Goal: Communication & Community: Ask a question

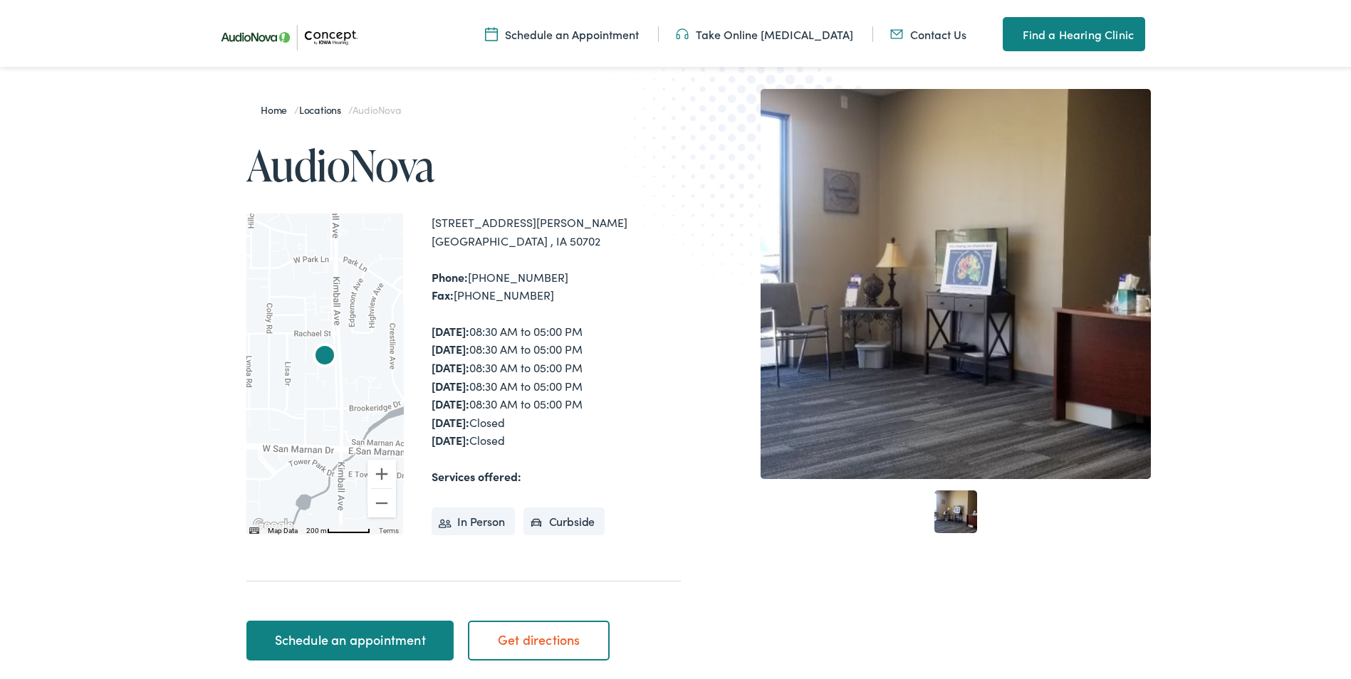
scroll to position [285, 0]
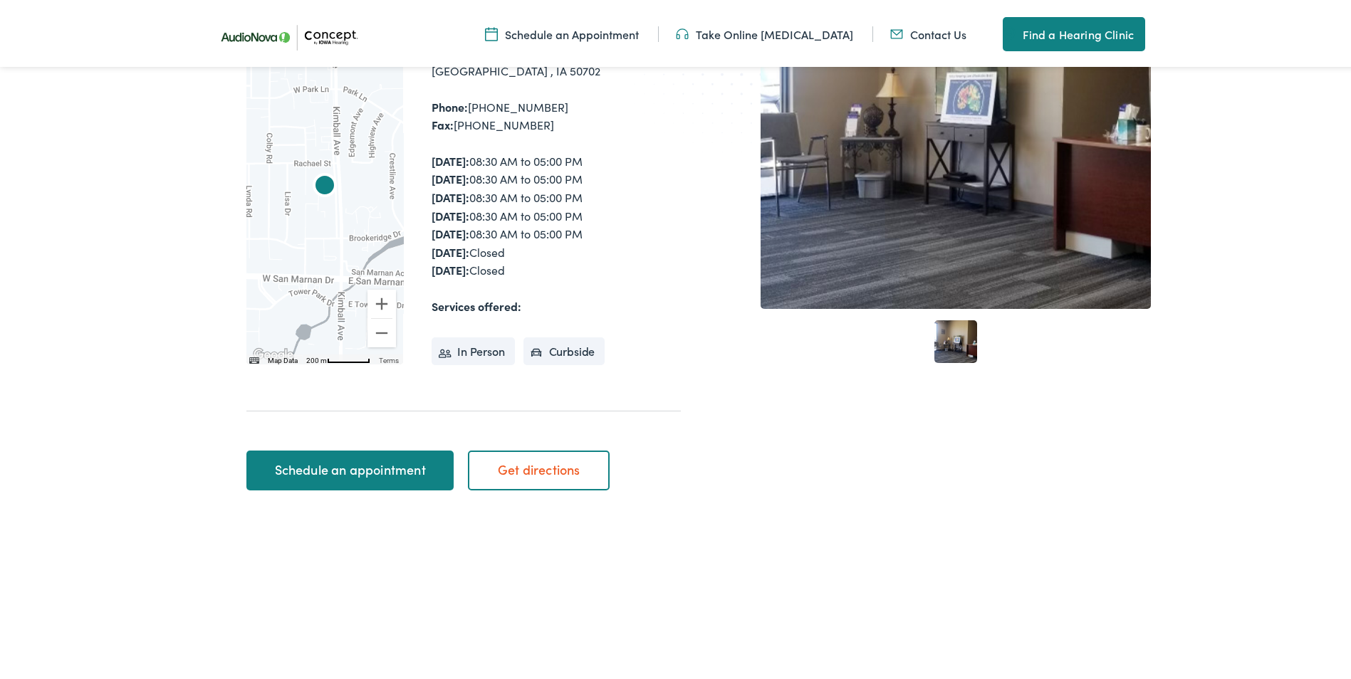
click at [370, 477] on link "Schedule an appointment" at bounding box center [349, 468] width 207 height 40
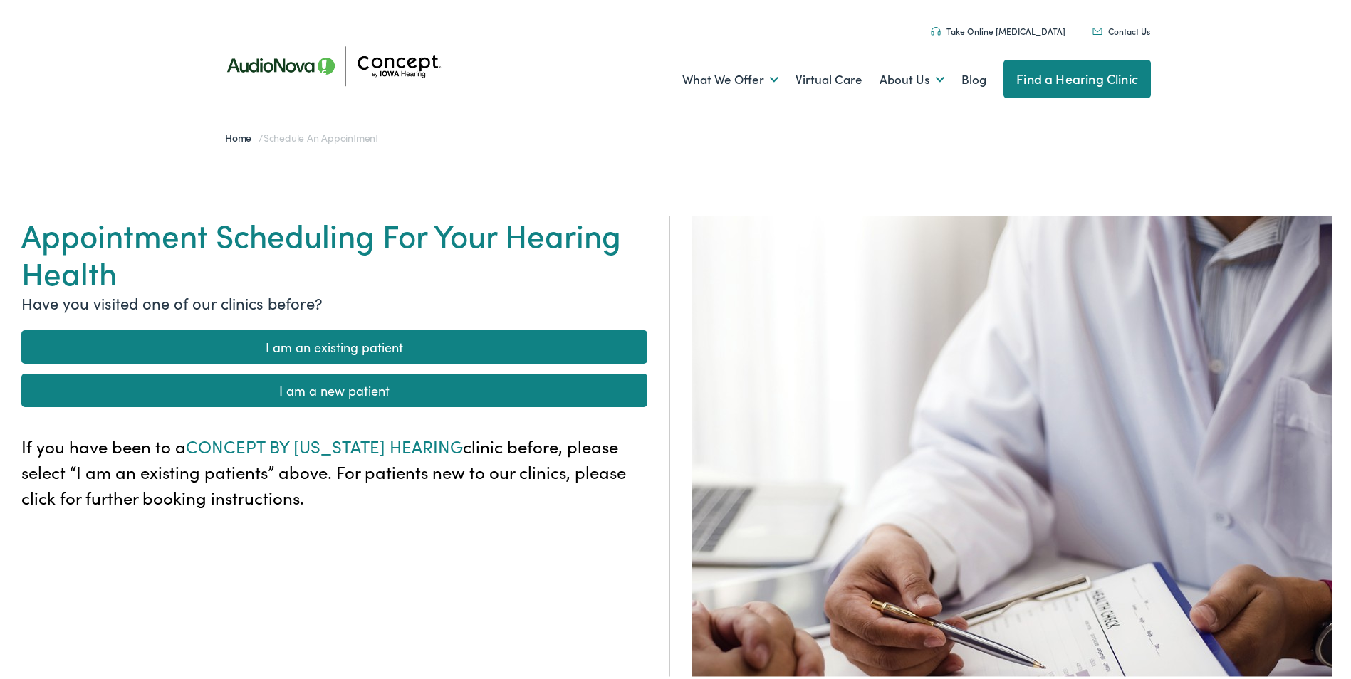
click at [1118, 28] on link "Contact Us" at bounding box center [1121, 28] width 58 height 12
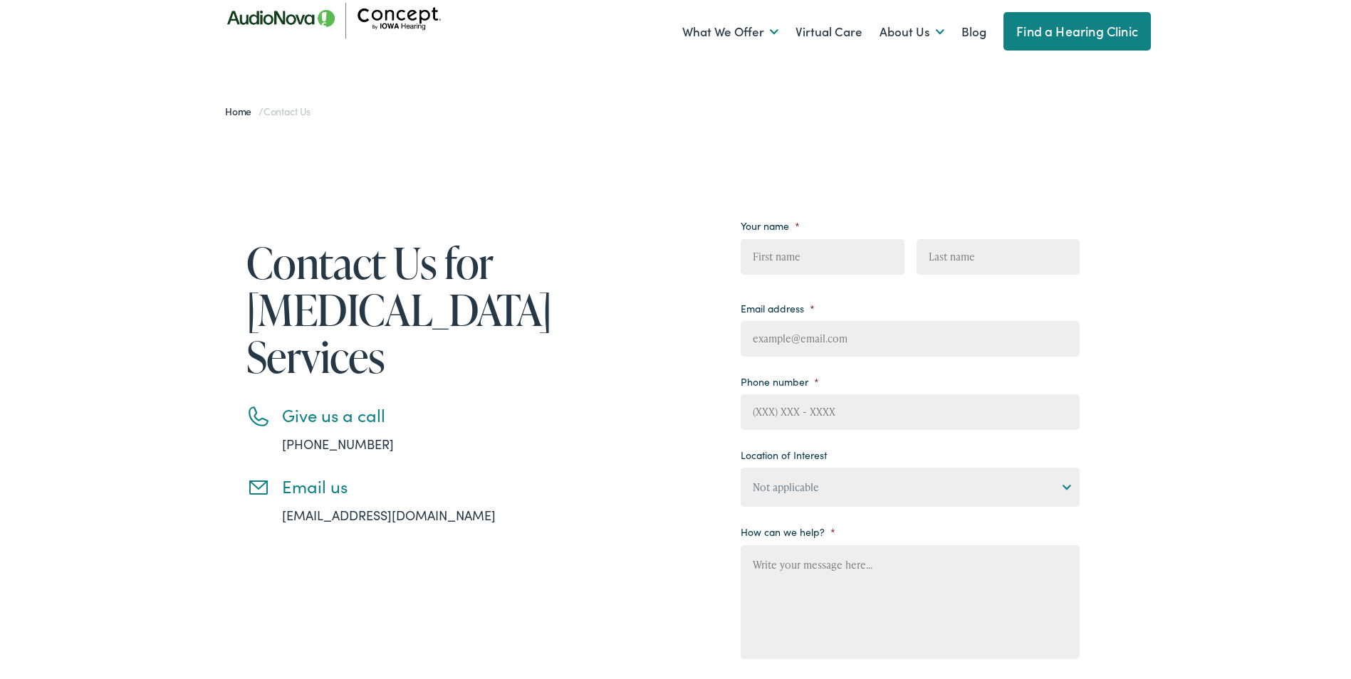
scroll to position [71, 0]
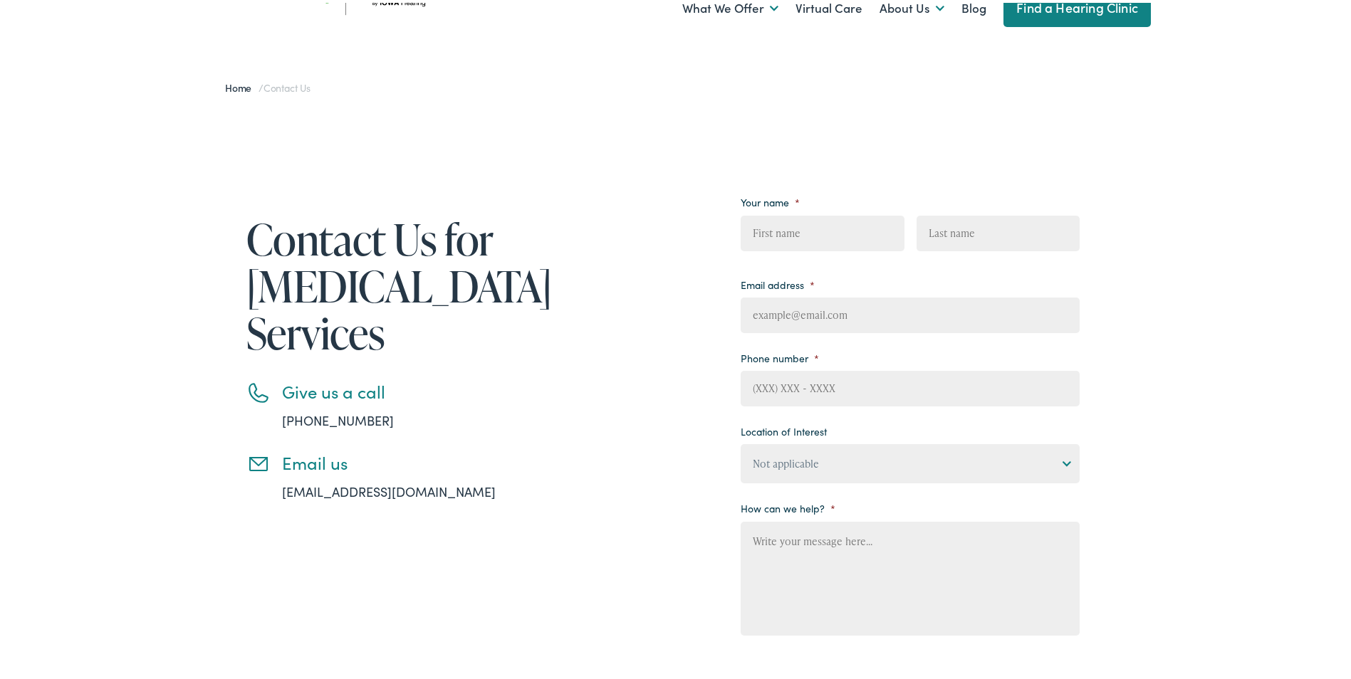
click at [355, 493] on link "[EMAIL_ADDRESS][DOMAIN_NAME]" at bounding box center [389, 489] width 214 height 18
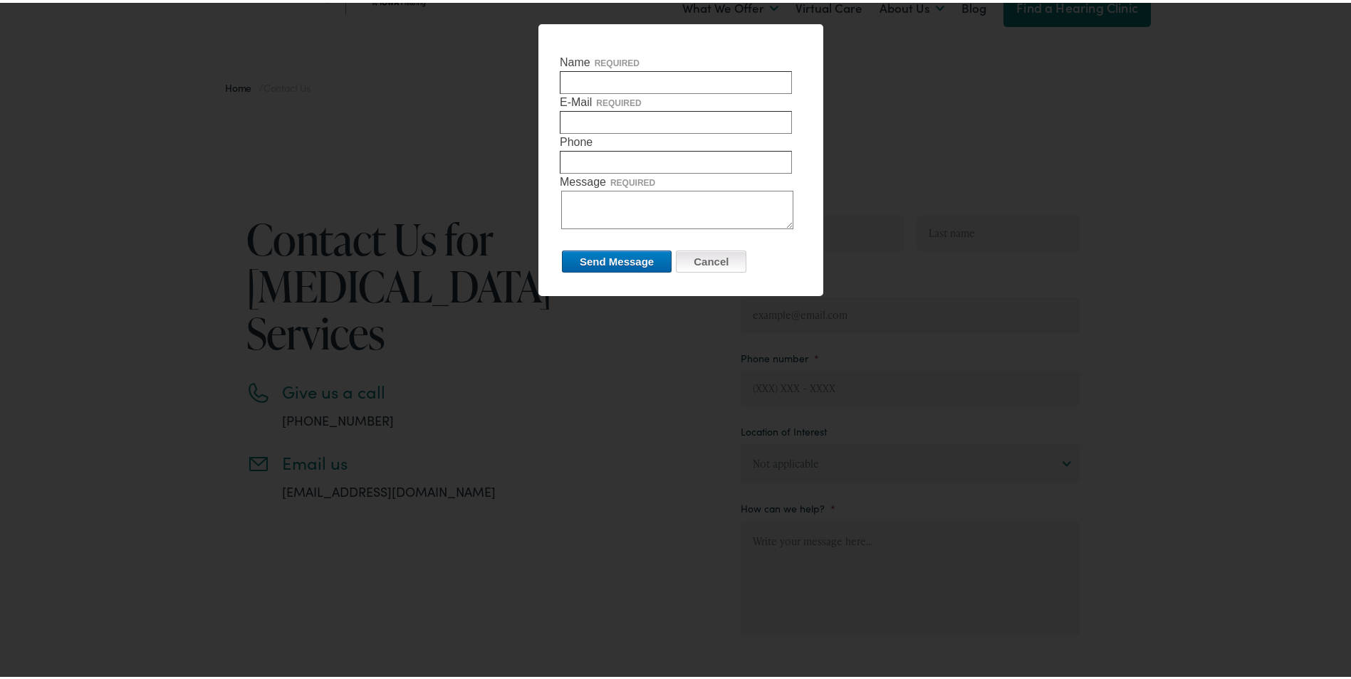
click at [706, 251] on input "Cancel" at bounding box center [711, 259] width 71 height 22
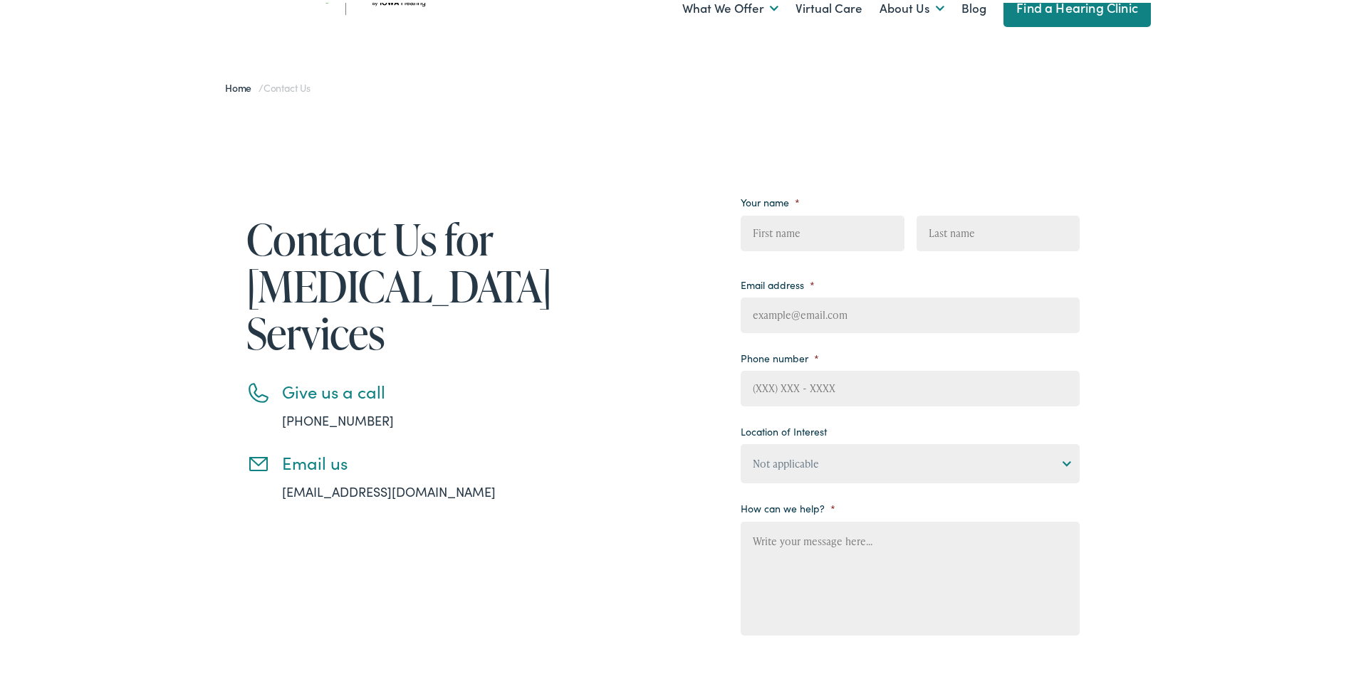
click at [969, 474] on select "Not applicable Concept by [US_STATE] Hearing, [GEOGRAPHIC_DATA] Concept by [US_…" at bounding box center [910, 461] width 339 height 39
click at [959, 466] on select "Not applicable Concept by [US_STATE] Hearing, [GEOGRAPHIC_DATA] Concept by [US_…" at bounding box center [910, 461] width 339 height 39
click at [376, 484] on link "[EMAIL_ADDRESS][DOMAIN_NAME]" at bounding box center [389, 489] width 214 height 18
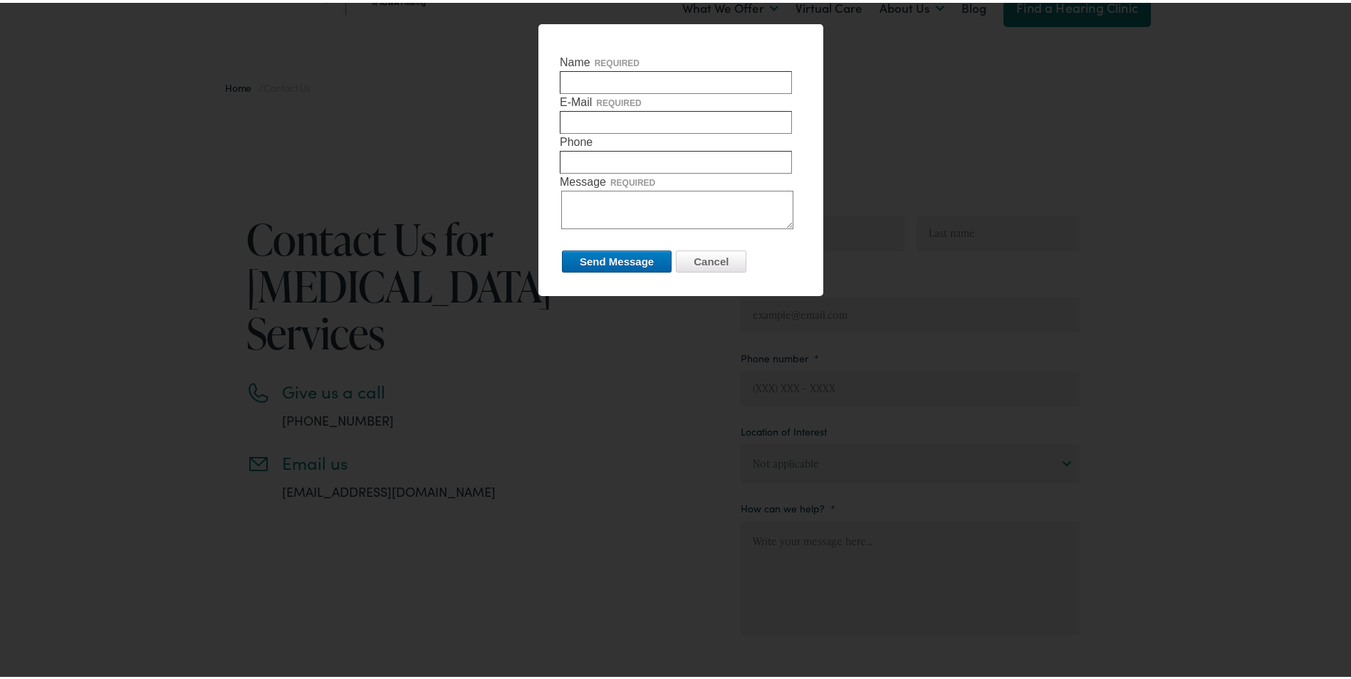
click at [624, 78] on input "Name required" at bounding box center [676, 79] width 232 height 23
type input "[PERSON_NAME]"
type input "[PERSON_NAME][EMAIL_ADDRESS][PERSON_NAME][DOMAIN_NAME]"
type input "3193328232"
drag, startPoint x: 639, startPoint y: 161, endPoint x: 542, endPoint y: 163, distance: 96.9
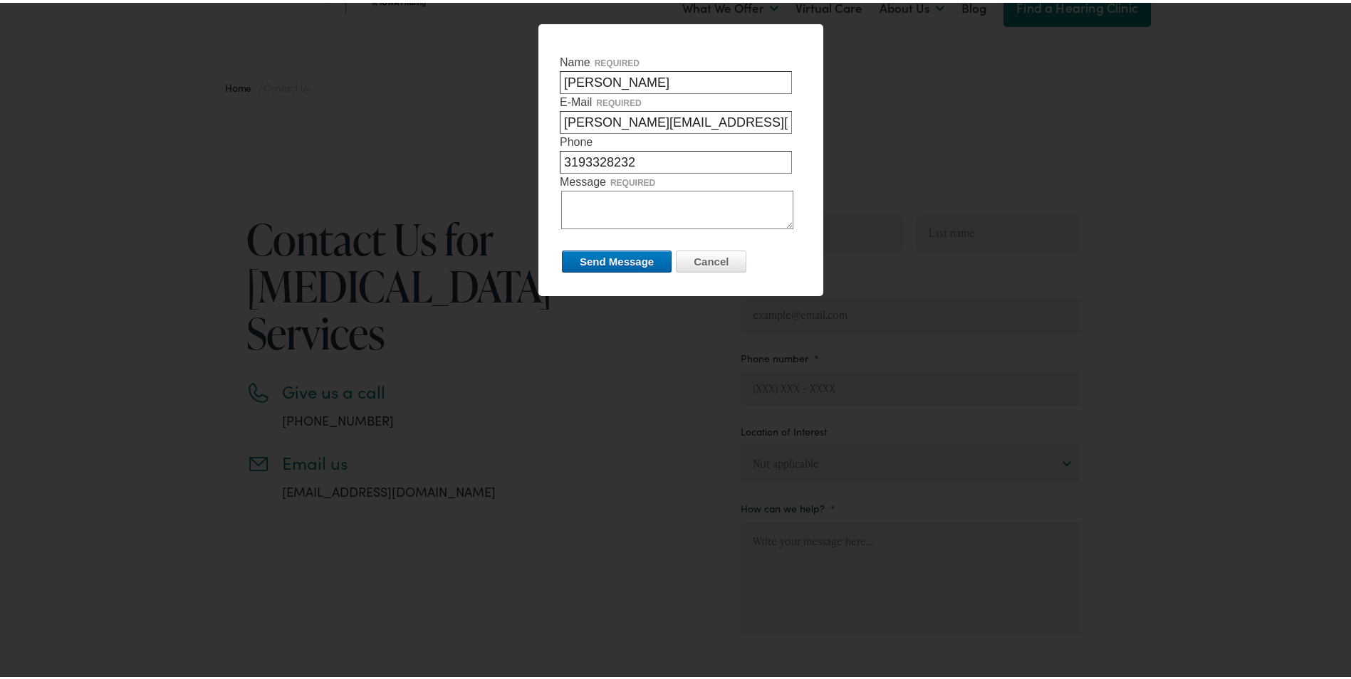
click at [542, 163] on div "Name required [PERSON_NAME] E-Mail required [PERSON_NAME][EMAIL_ADDRESS][PERSON…" at bounding box center [680, 157] width 285 height 272
click at [585, 200] on textarea "Message required" at bounding box center [677, 207] width 232 height 38
click at [690, 209] on textarea "I was wanting to schedule an Appointment for one of my Team Members who needs t…" at bounding box center [677, 207] width 232 height 38
click at [672, 226] on textarea "I was wanting to schedule an Appointment for one of my Team Members who needs t…" at bounding box center [677, 207] width 232 height 38
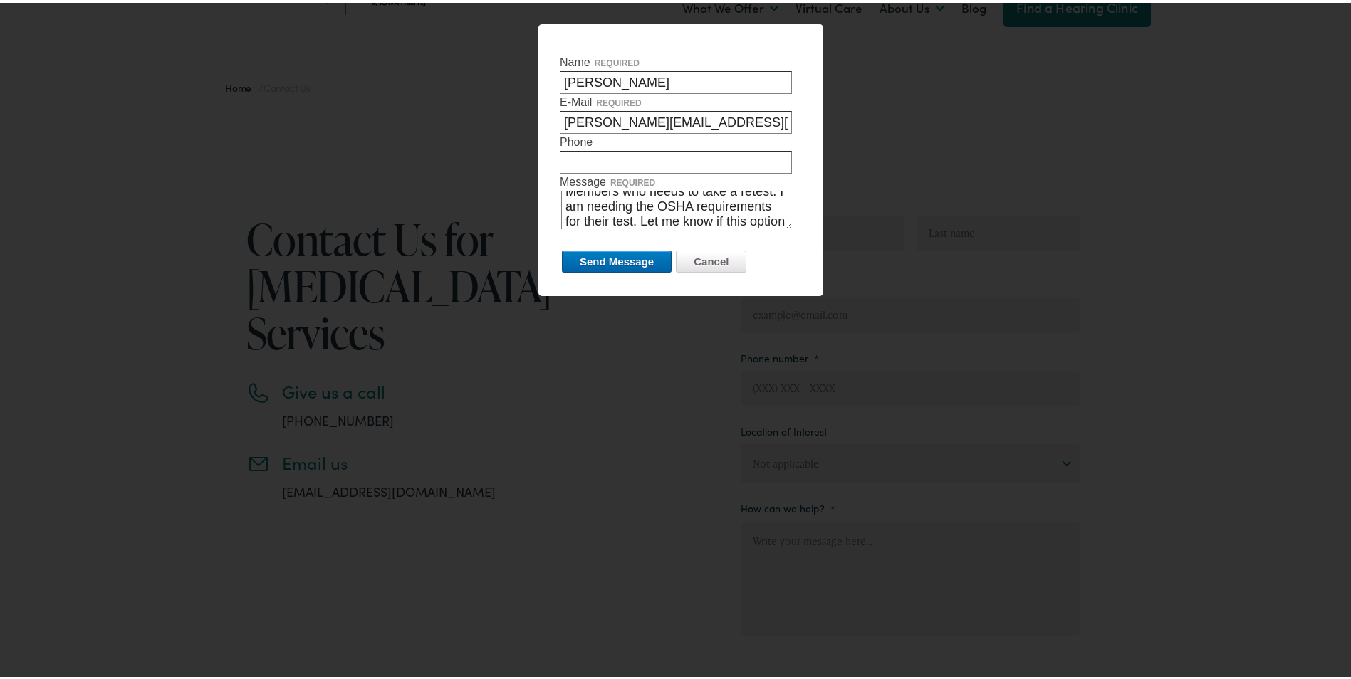
scroll to position [56, 0]
type textarea "I was wanting to schedule an Appointment for one of my Team Members who needs t…"
click at [635, 263] on input "Send Message" at bounding box center [617, 259] width 110 height 22
